Goal: Browse casually: Explore the website without a specific task or goal

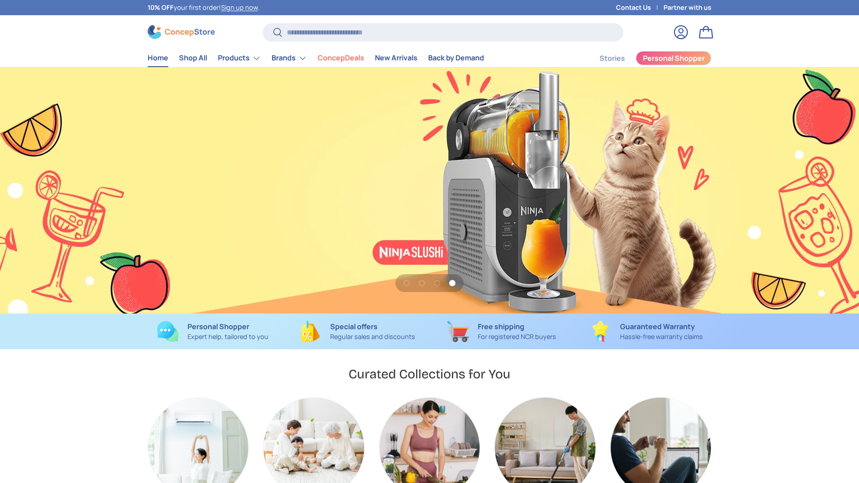
scroll to position [0, 2578]
